Goal: Task Accomplishment & Management: Manage account settings

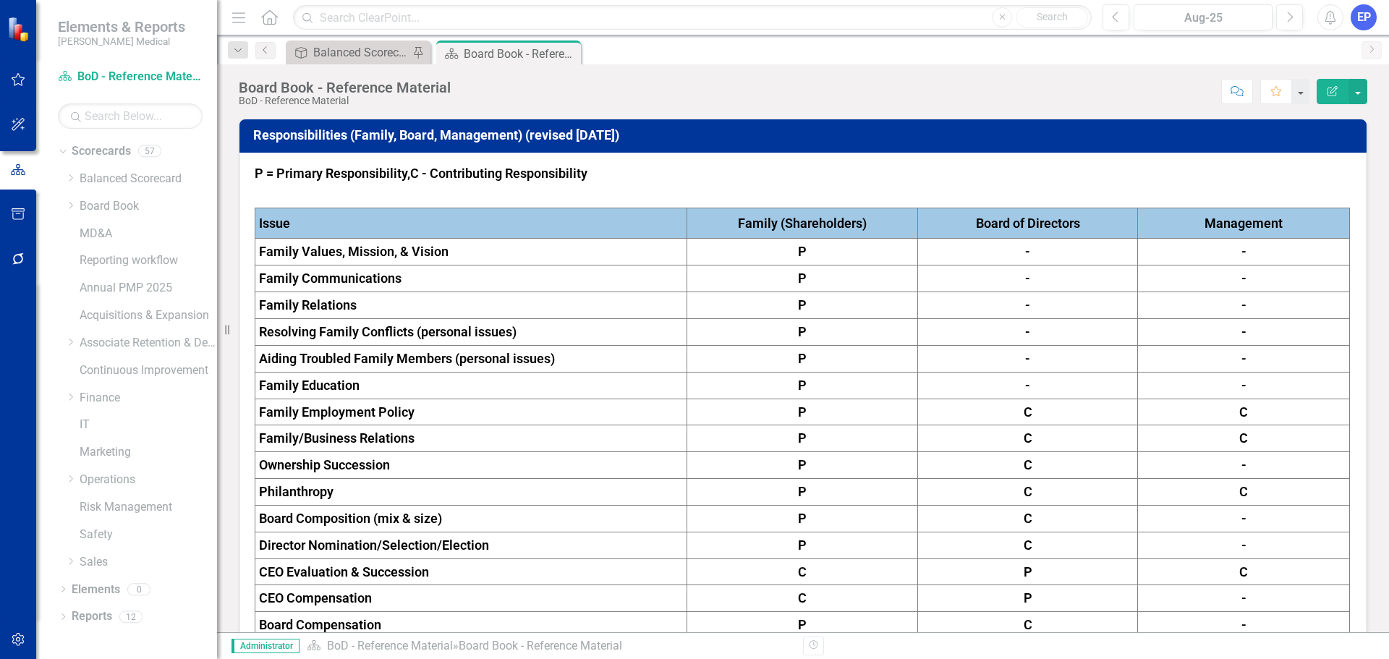
scroll to position [723, 0]
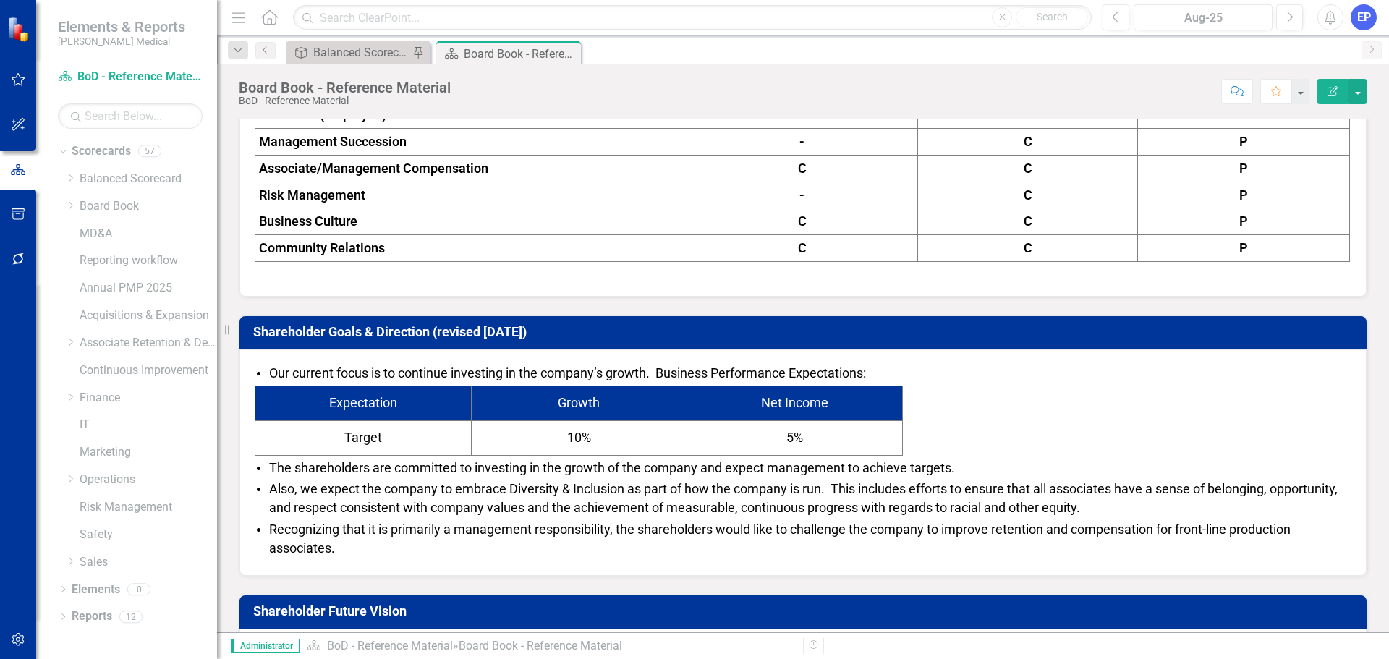
click at [521, 487] on span "Also, we expect the company to embrace Diversity & Inclusion as part of how the…" at bounding box center [803, 498] width 1069 height 34
click at [509, 483] on span "Also, we expect the company to embrace Diversity & Inclusion as part of how the…" at bounding box center [803, 498] width 1069 height 34
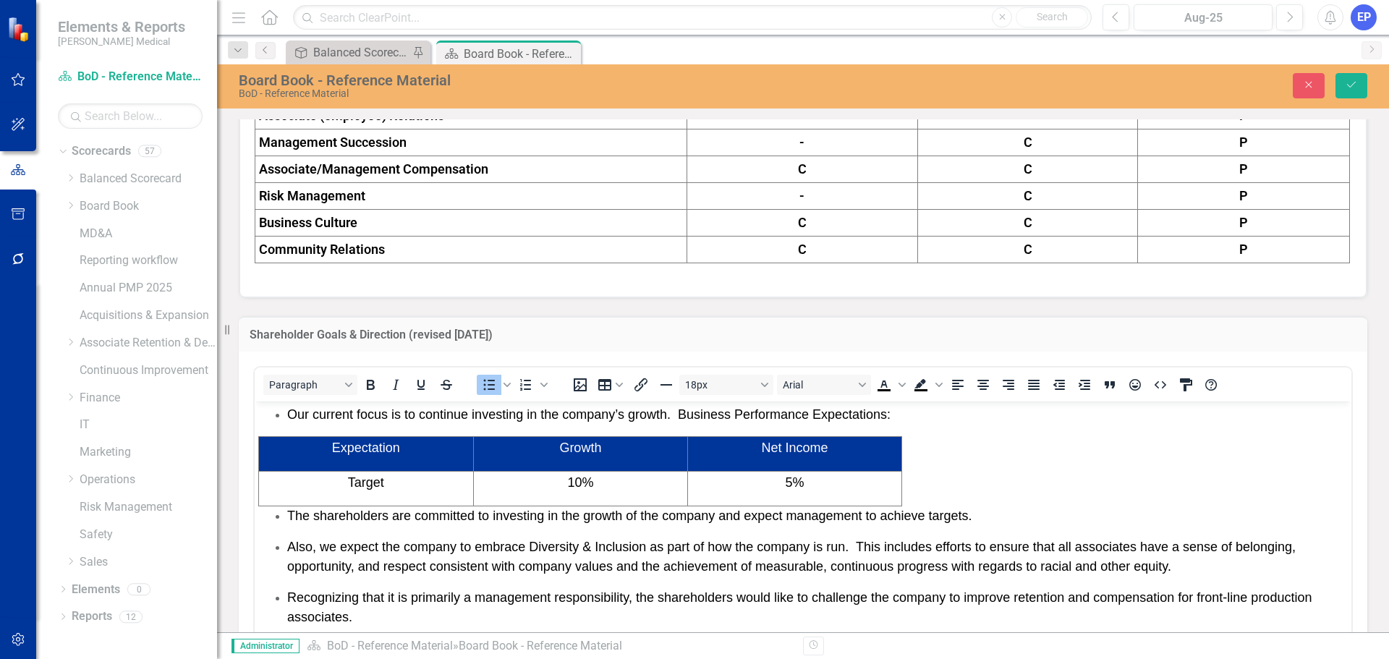
scroll to position [0, 0]
click at [531, 545] on span "Also, we expect the company to embrace Diversity & Inclusion as part of how the…" at bounding box center [791, 556] width 1008 height 34
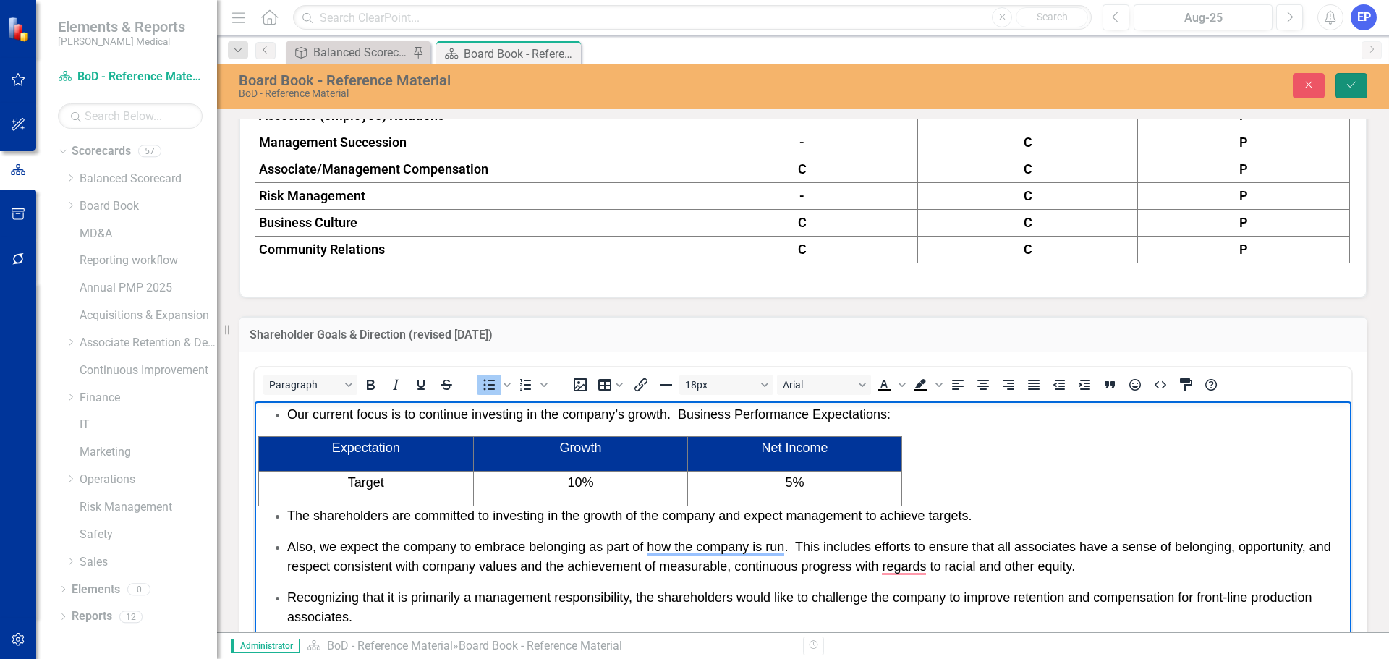
click at [1343, 85] on button "Save" at bounding box center [1352, 85] width 32 height 25
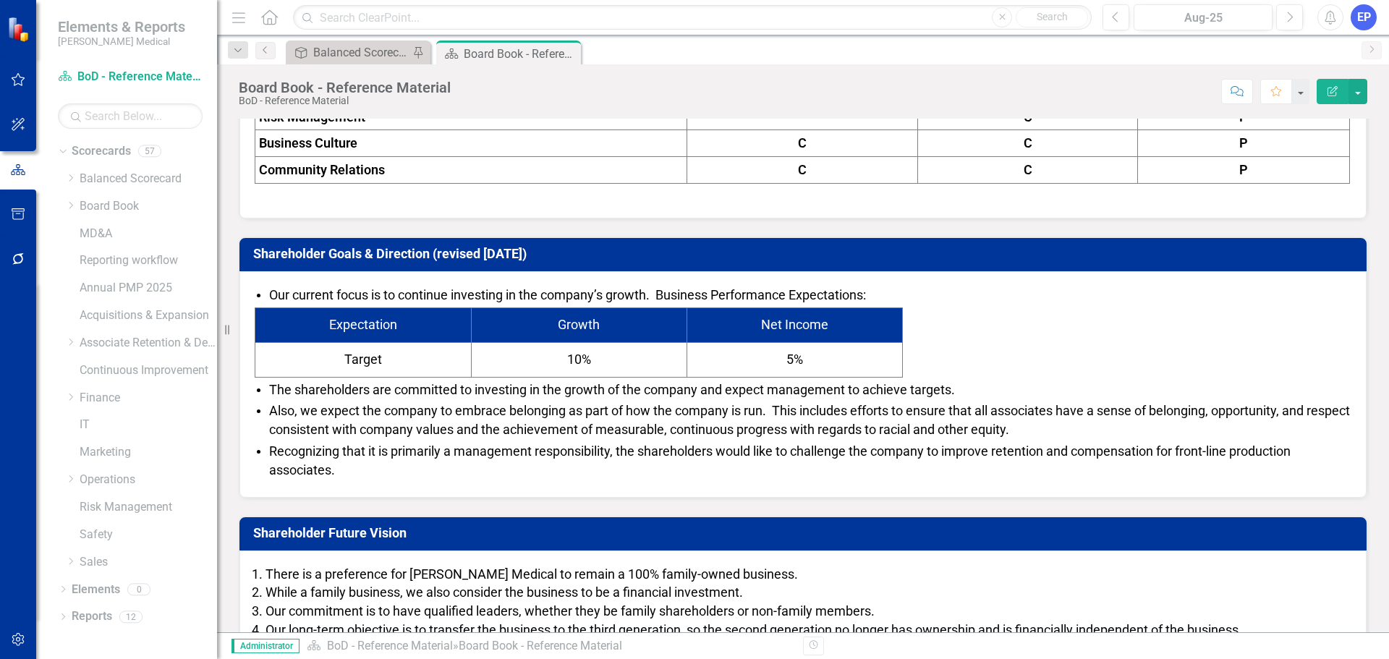
scroll to position [796, 0]
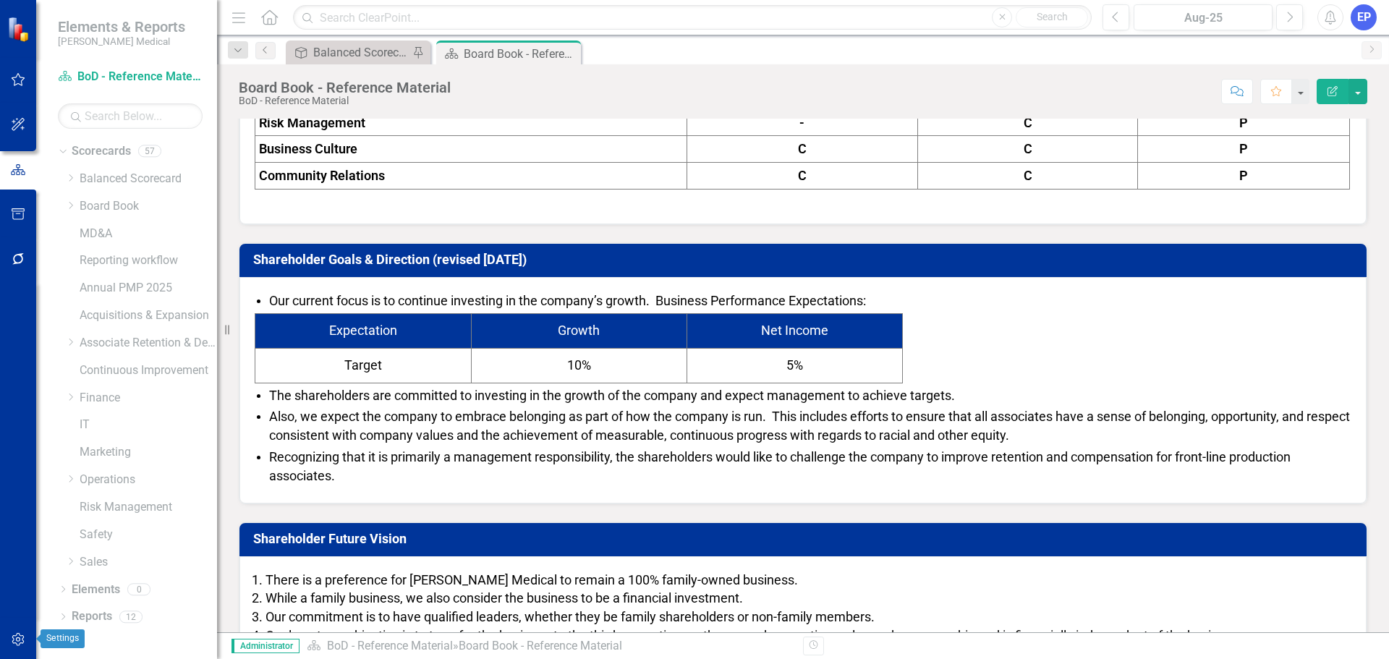
click at [20, 635] on icon "button" at bounding box center [18, 639] width 12 height 13
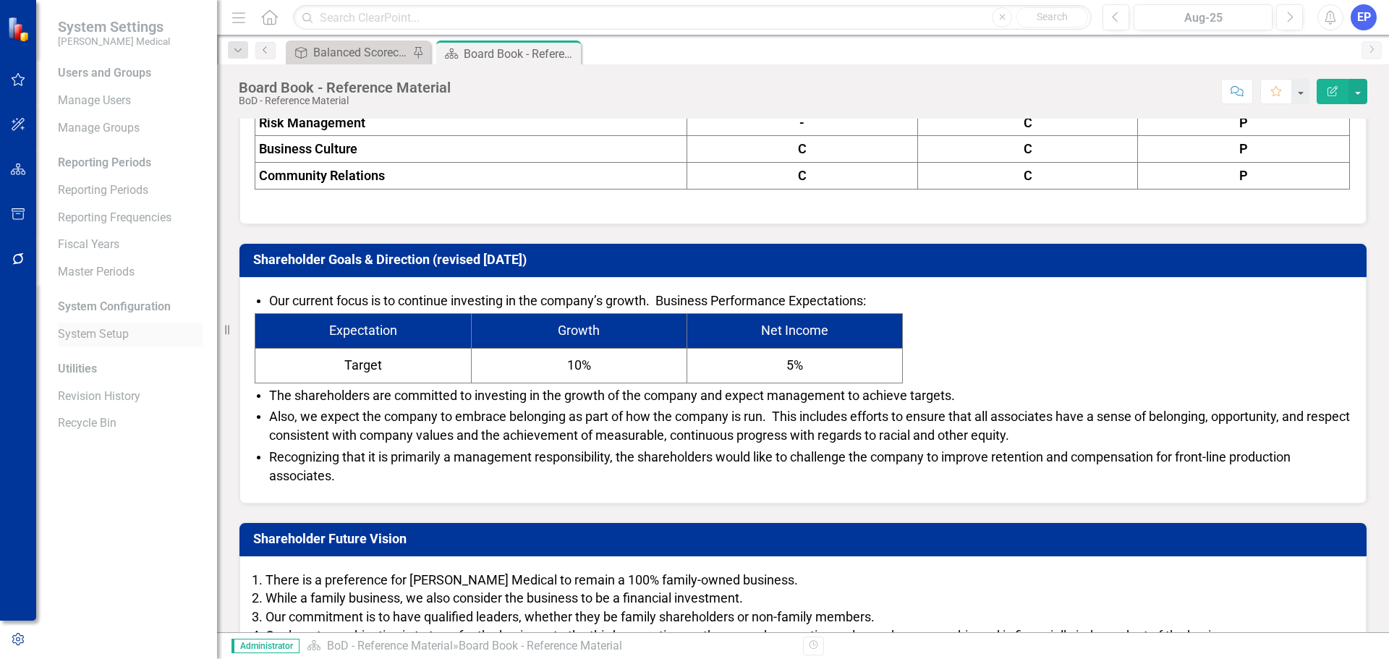
click at [79, 329] on link "System Setup" at bounding box center [130, 334] width 145 height 17
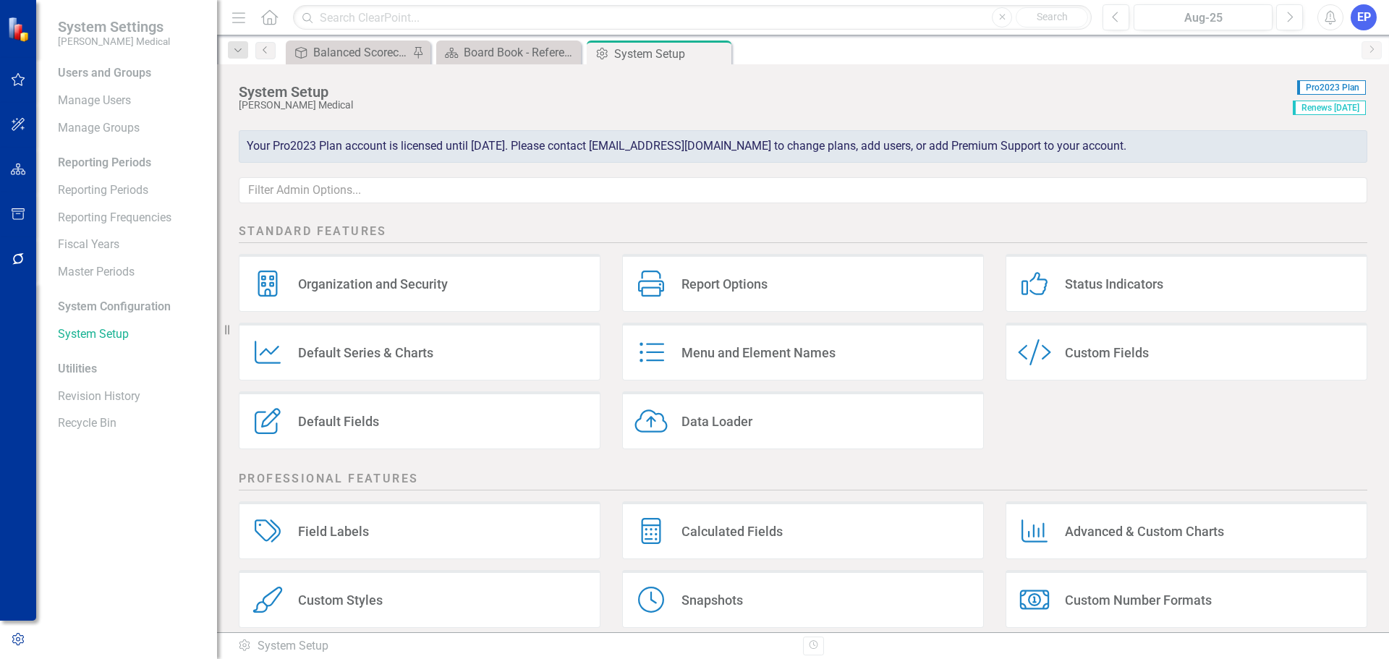
click at [1031, 365] on icon "Custom Style" at bounding box center [1034, 352] width 33 height 26
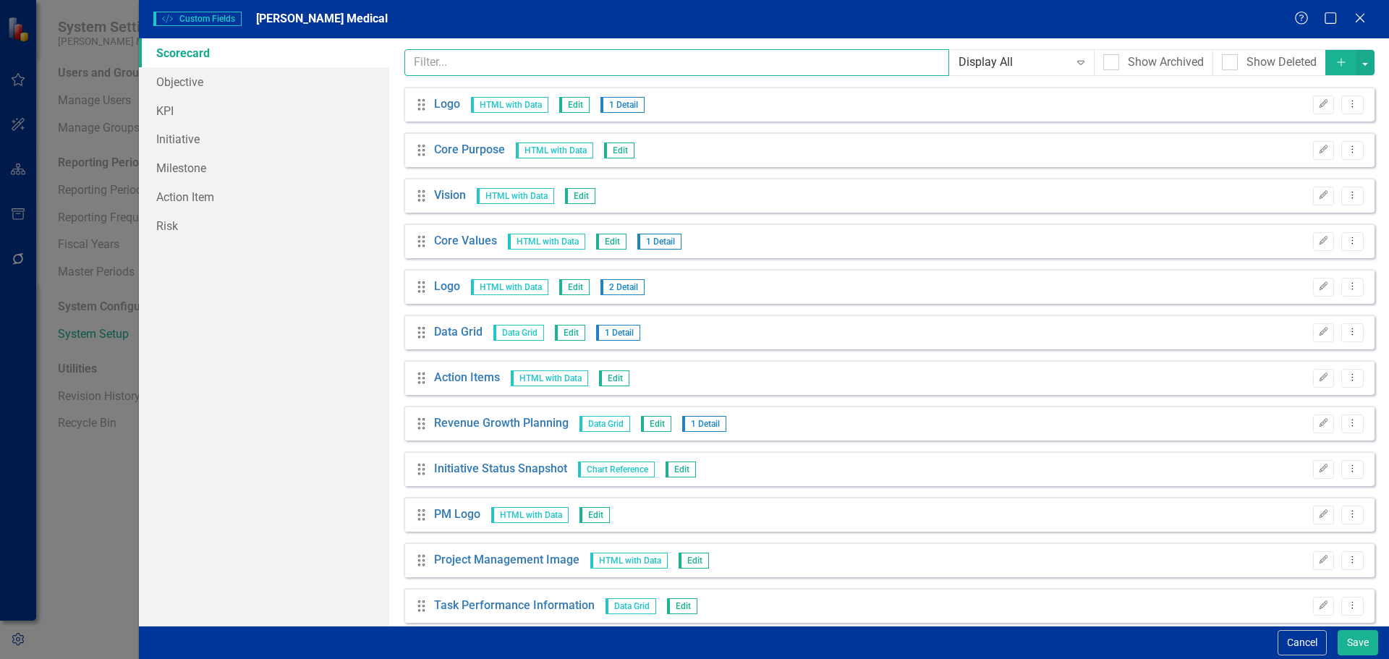
click at [617, 69] on input "text" at bounding box center [676, 62] width 545 height 27
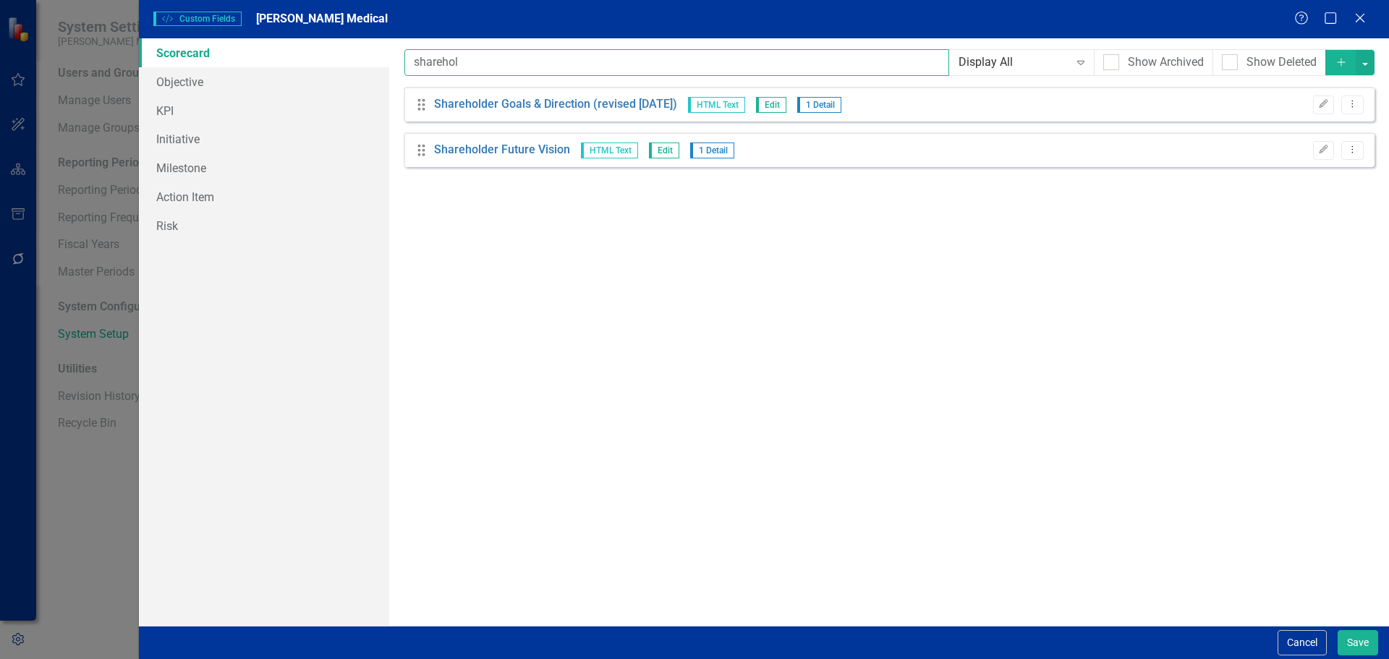
type input "sharehol"
click at [778, 103] on span "Edit" at bounding box center [771, 105] width 30 height 16
click at [1320, 103] on icon "Edit" at bounding box center [1323, 104] width 11 height 9
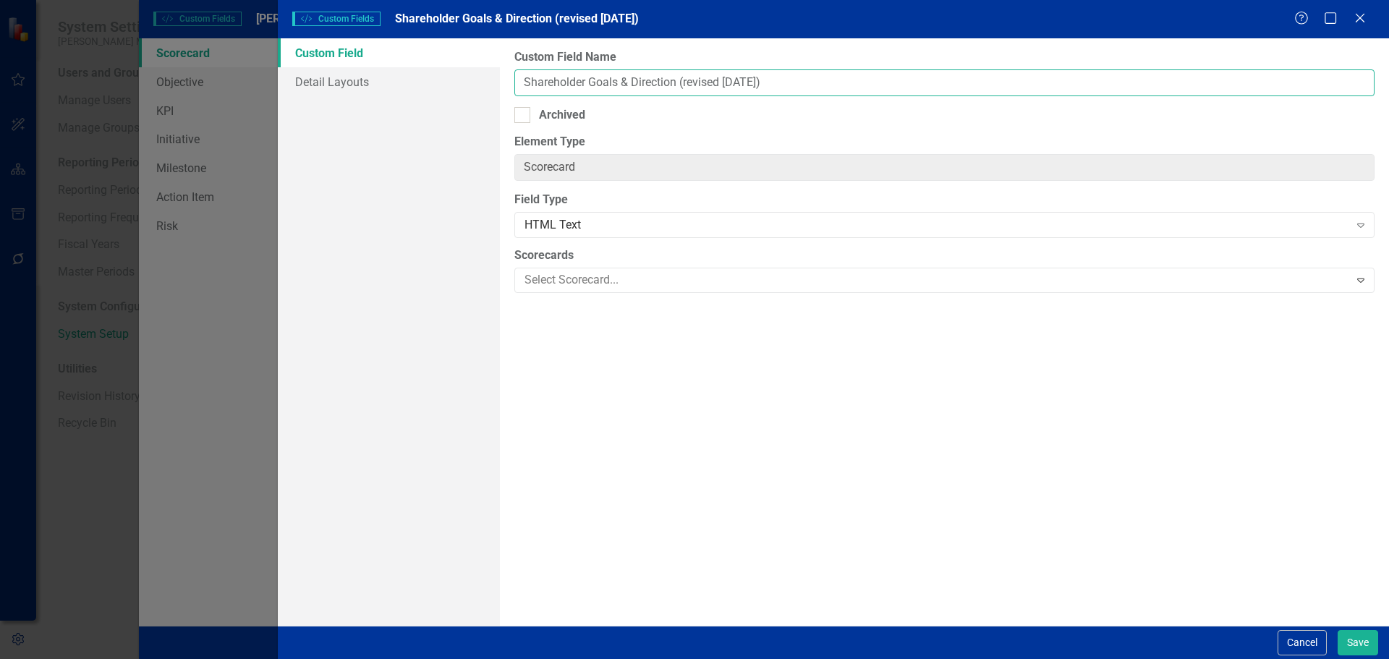
click at [729, 80] on input "Shareholder Goals & Direction (revised [DATE])" at bounding box center [944, 82] width 860 height 27
type input "Shareholder Goals & Direction (revised [DATE])"
click at [1352, 640] on button "Save" at bounding box center [1358, 642] width 41 height 25
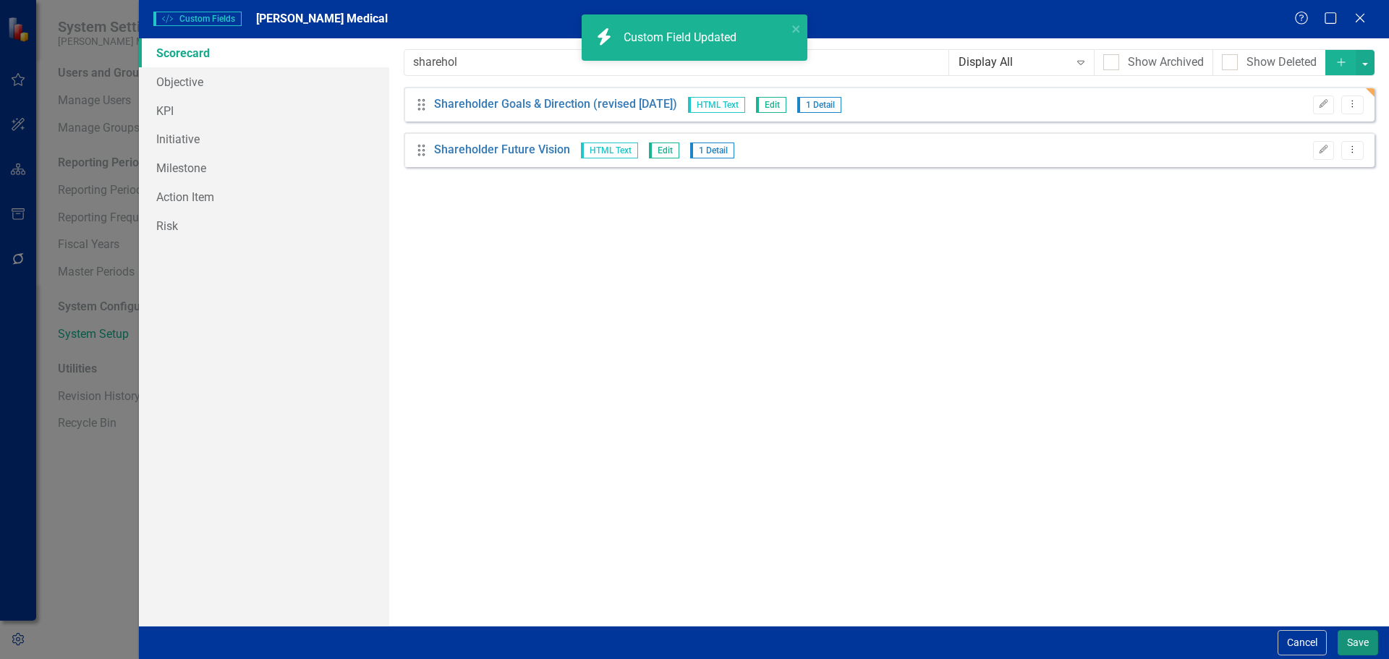
click at [1354, 640] on button "Save" at bounding box center [1358, 642] width 41 height 25
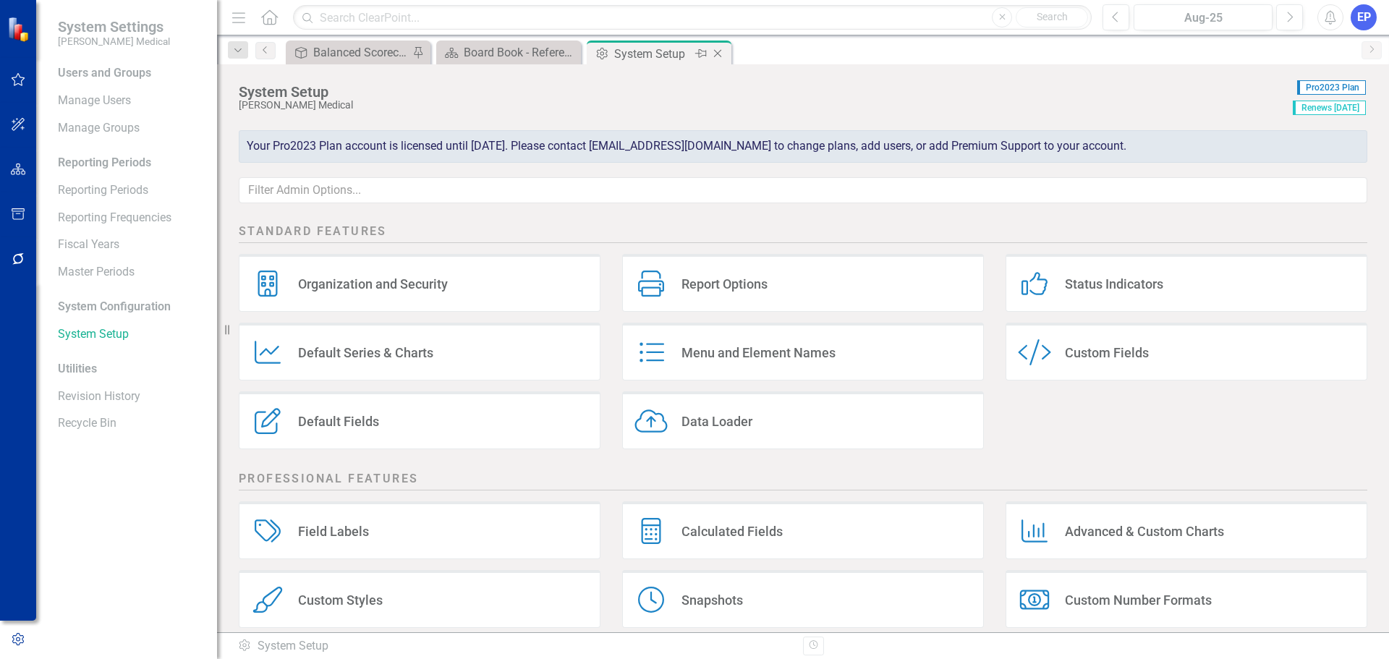
click at [719, 53] on icon "Close" at bounding box center [717, 54] width 14 height 12
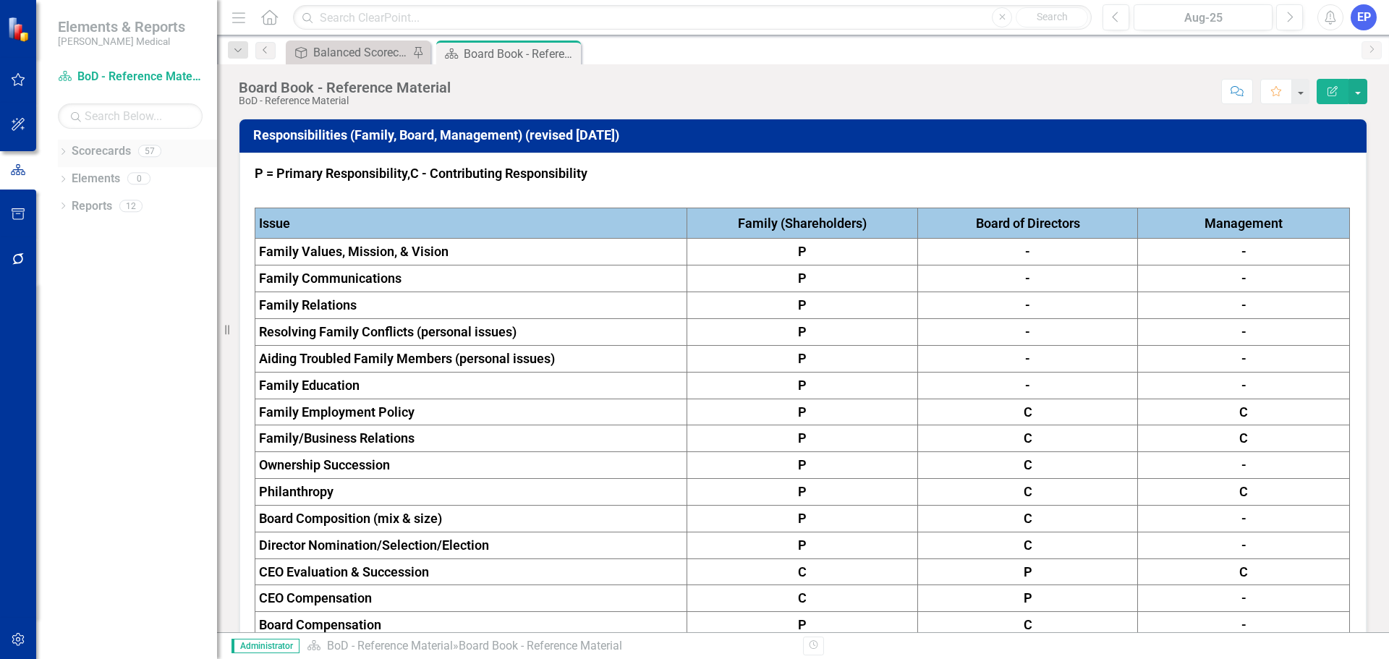
click at [64, 150] on icon "Dropdown" at bounding box center [63, 153] width 10 height 8
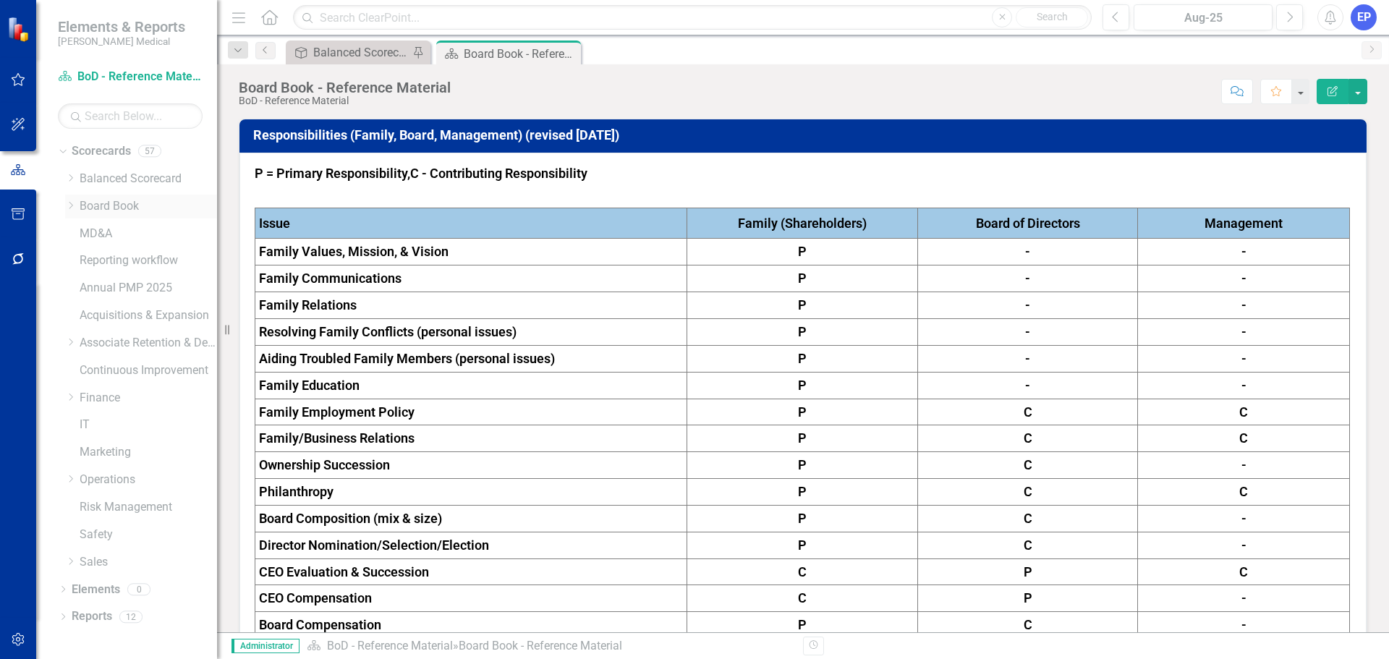
click at [72, 204] on icon at bounding box center [71, 205] width 4 height 7
click at [135, 236] on link "BoD - Logistics/Chairman Notes" at bounding box center [155, 234] width 123 height 17
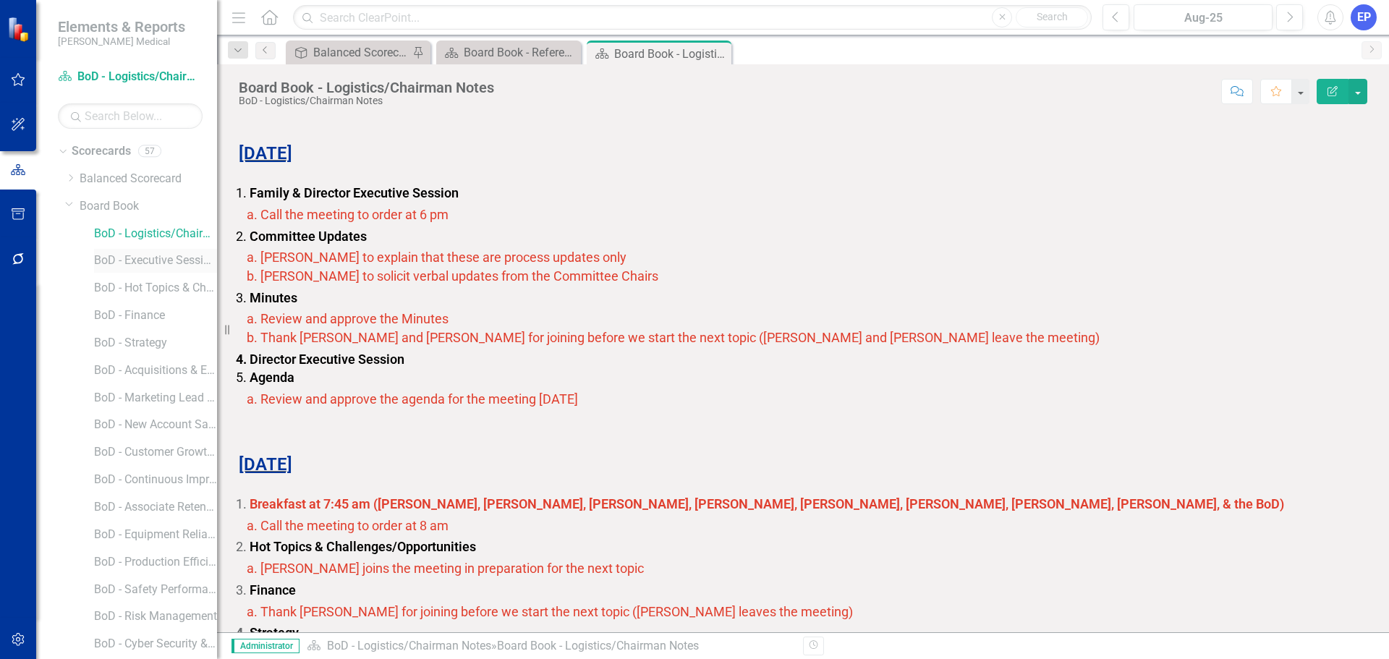
click at [137, 263] on link "BoD - Executive Sessions" at bounding box center [155, 260] width 123 height 17
